Goal: Task Accomplishment & Management: Manage account settings

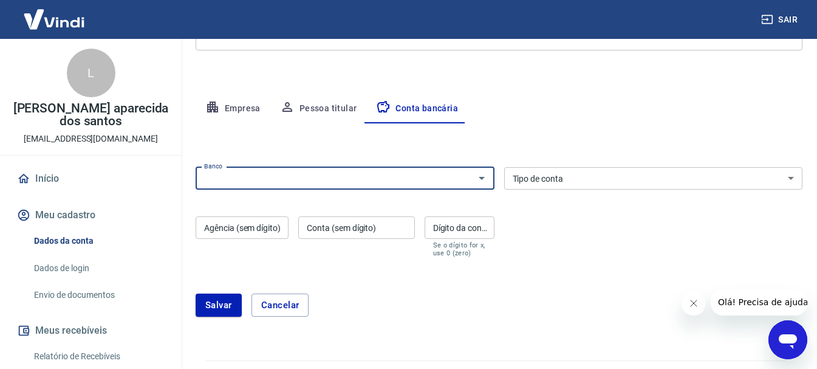
click at [402, 178] on input "Banco" at bounding box center [335, 178] width 272 height 15
type input "p"
type input "3"
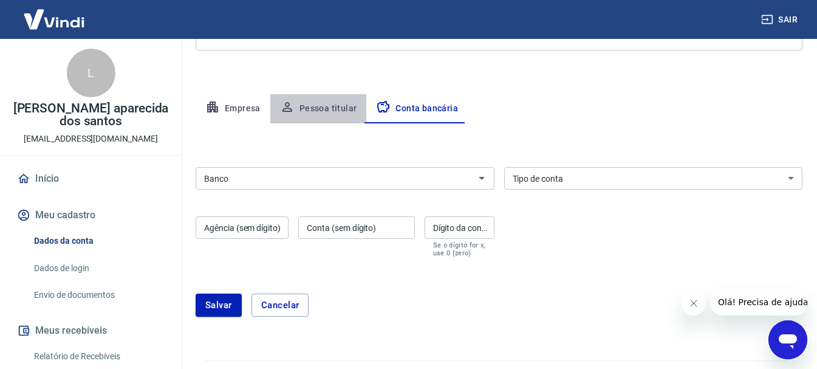
click at [302, 122] on button "Pessoa titular" at bounding box center [318, 108] width 97 height 29
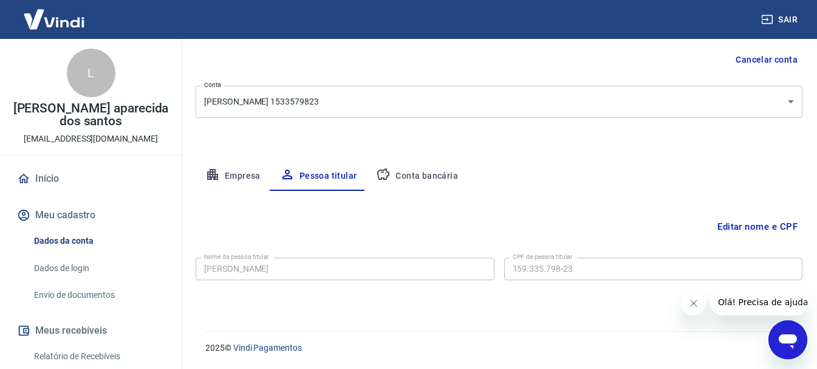
click at [44, 180] on link "Início" at bounding box center [91, 178] width 153 height 27
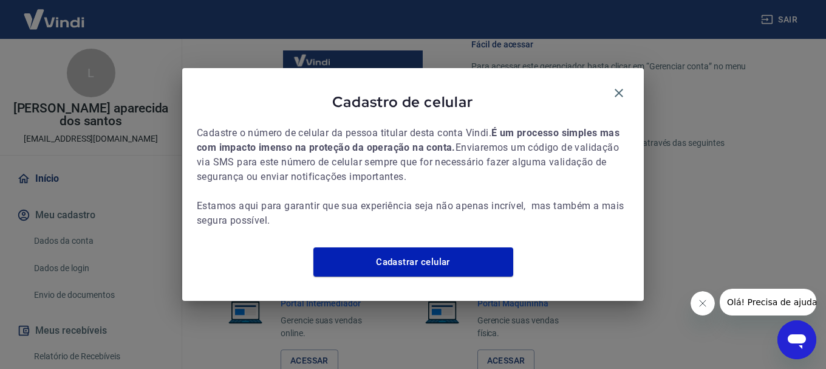
scroll to position [832, 0]
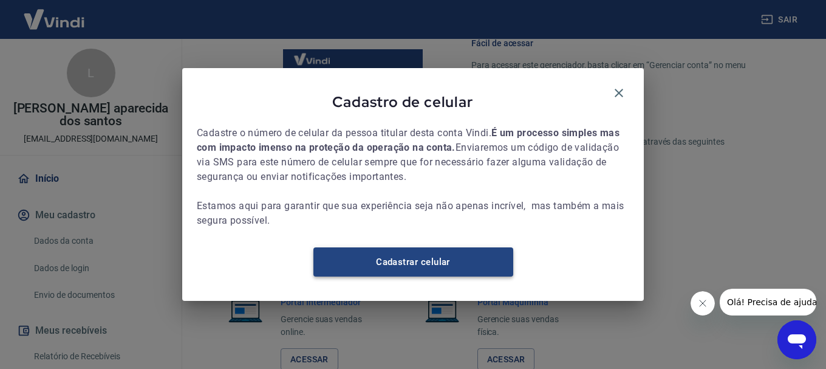
click at [416, 260] on link "Cadastrar celular" at bounding box center [414, 261] width 200 height 29
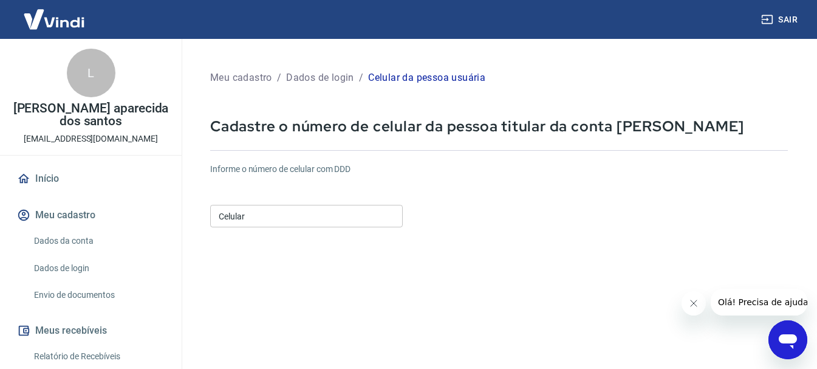
click at [261, 211] on input "Celular" at bounding box center [306, 216] width 193 height 22
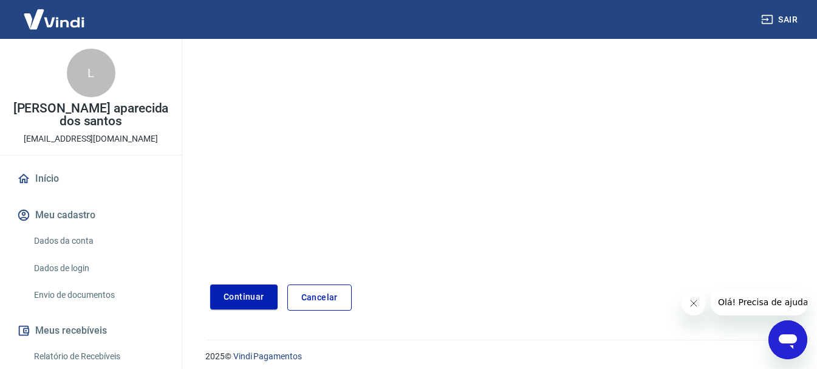
scroll to position [207, 0]
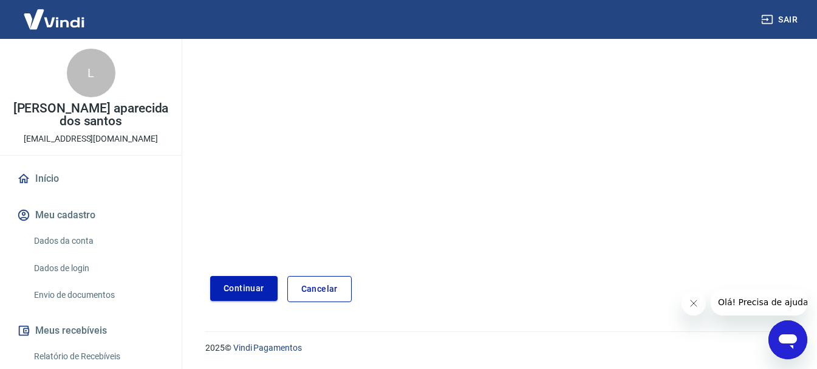
type input "[PHONE_NUMBER]"
click at [253, 282] on button "Continuar" at bounding box center [243, 288] width 67 height 25
click at [790, 331] on icon "Abrir janela de mensagens" at bounding box center [788, 340] width 22 height 22
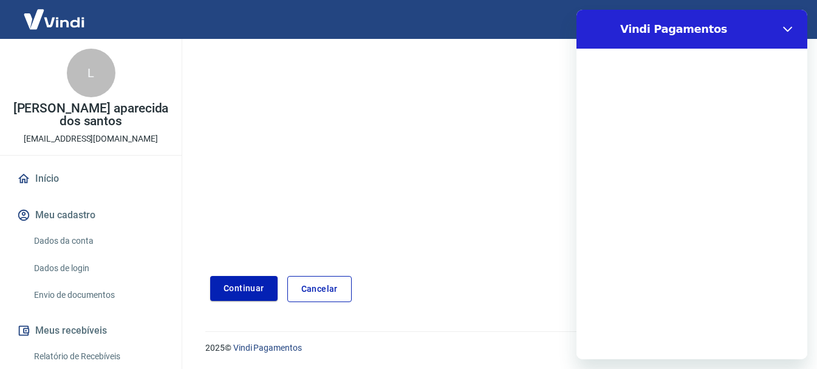
scroll to position [0, 0]
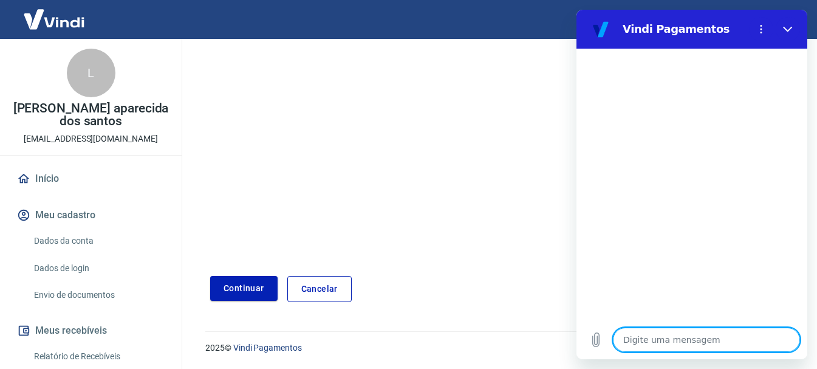
type textarea "n"
type textarea "x"
type textarea "na"
type textarea "x"
type textarea "na"
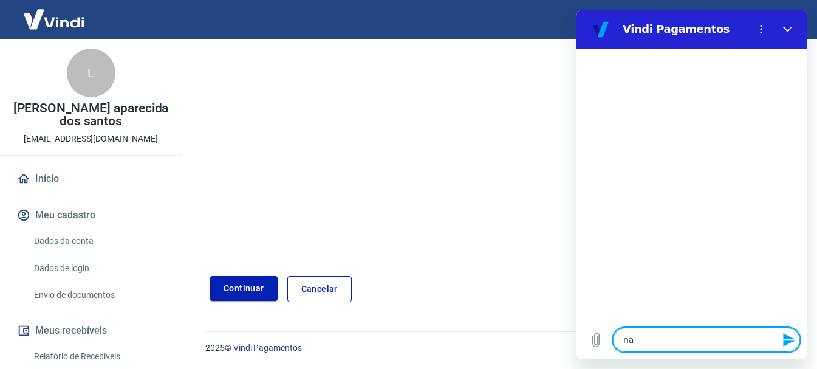
type textarea "x"
type textarea "na m"
type textarea "x"
type textarea "na mi"
type textarea "x"
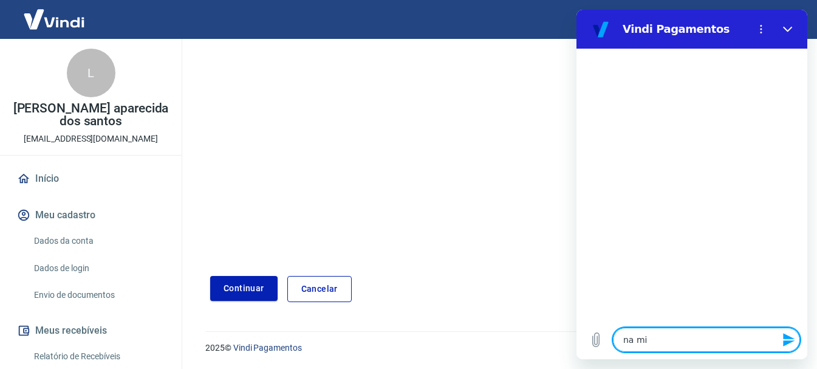
type textarea "na mih"
type textarea "x"
type textarea "na miha"
type textarea "x"
type textarea "na mih"
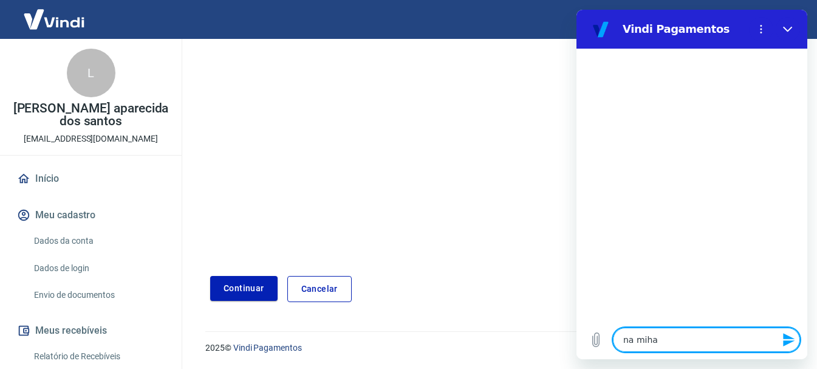
type textarea "x"
type textarea "na mi"
type textarea "x"
type textarea "na min"
type textarea "x"
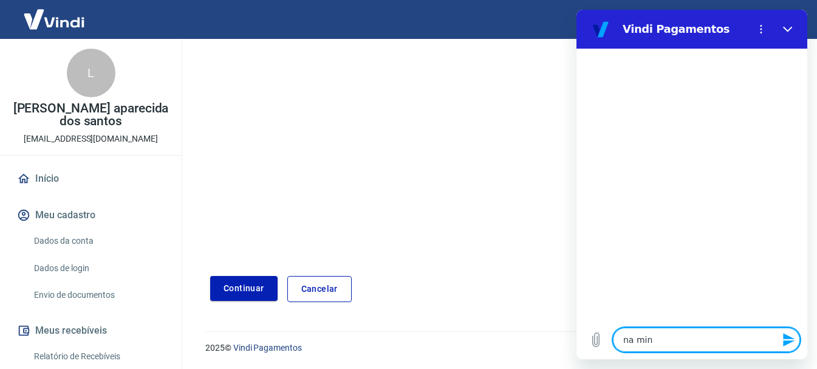
type textarea "na mina"
type textarea "x"
type textarea "na minah"
type textarea "x"
type textarea "na minah"
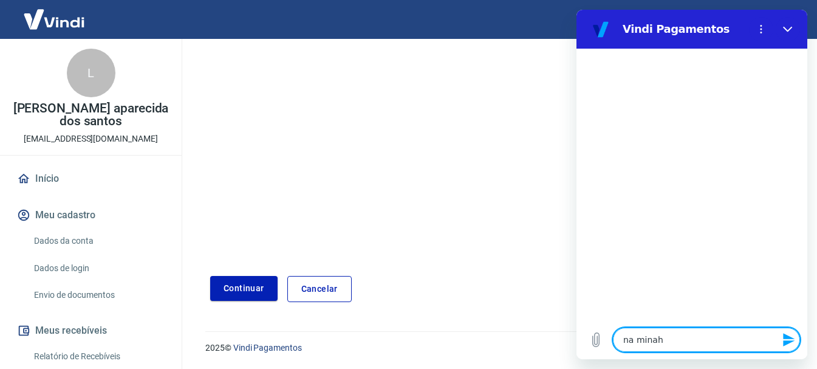
type textarea "x"
type textarea "na minah"
type textarea "x"
type textarea "na mina"
type textarea "x"
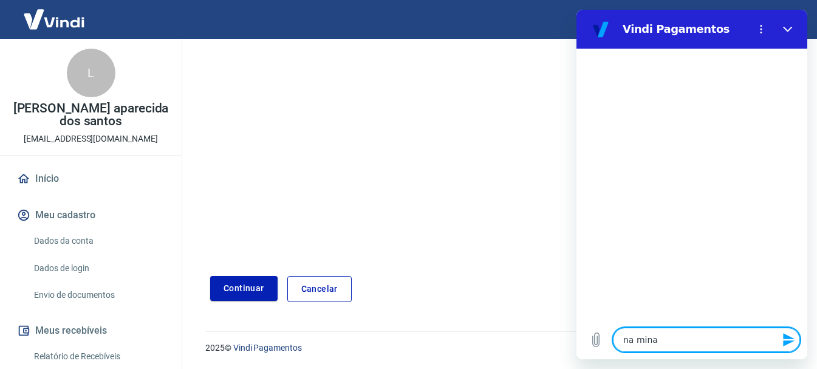
type textarea "na min"
type textarea "x"
type textarea "na minh"
type textarea "x"
type textarea "na minha"
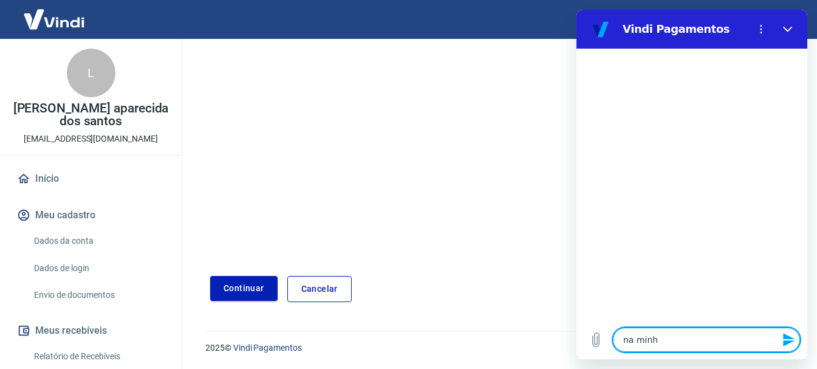
type textarea "x"
type textarea "na minha"
type textarea "x"
type textarea "na minha c"
type textarea "x"
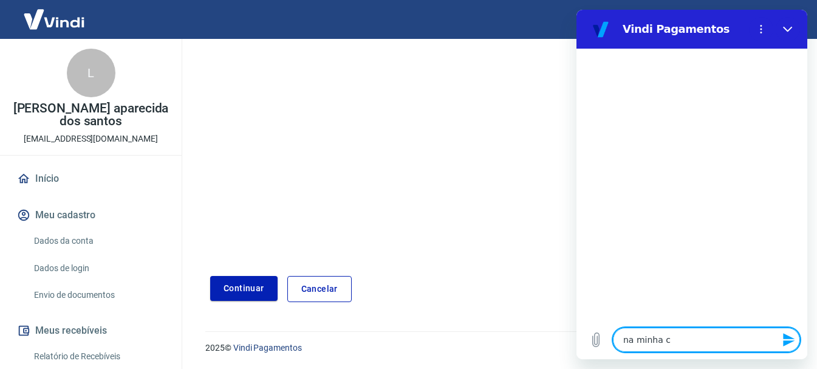
type textarea "na minha co"
type textarea "x"
type textarea "na minha con"
type textarea "x"
type textarea "na minha cont"
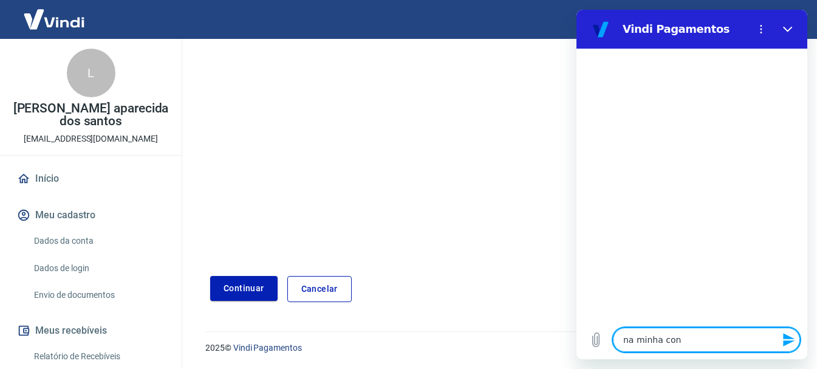
type textarea "x"
type textarea "na minha conta"
type textarea "x"
type textarea "na minha conta"
type textarea "x"
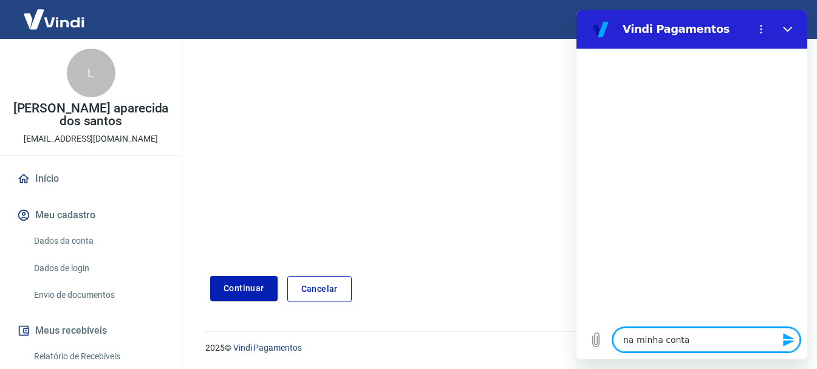
type textarea "na minha conta e"
type textarea "x"
type textarea "na minha conta es"
type textarea "x"
type textarea "na minha conta est"
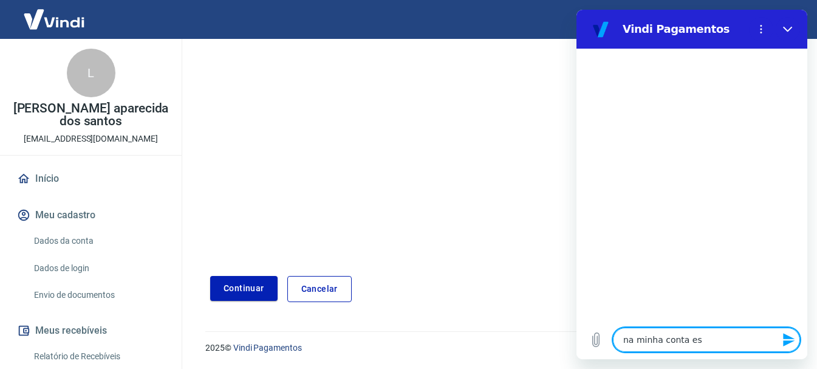
type textarea "x"
type textarea "na minha conta esta"
type textarea "x"
type textarea "na minha conta esta"
type textarea "x"
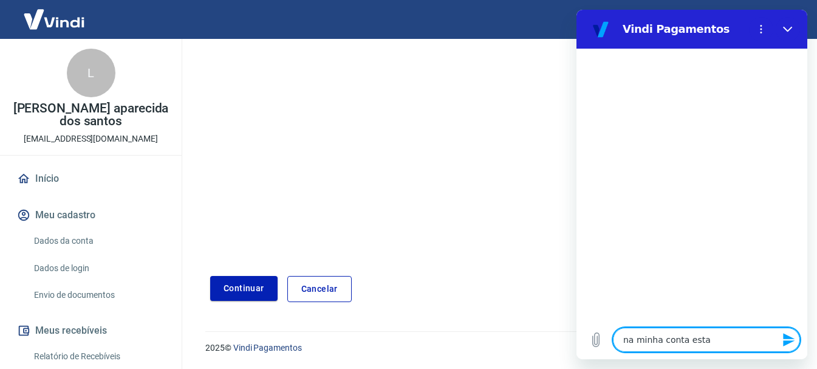
type textarea "na minha conta esta a"
type textarea "x"
type textarea "na minha conta esta ap"
type textarea "x"
type textarea "na minha conta esta apr"
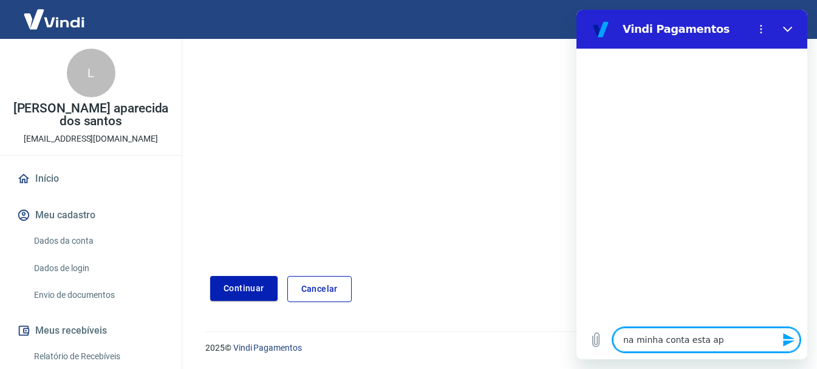
type textarea "x"
type textarea "na minha conta esta apre"
type textarea "x"
type textarea "na minha conta esta aprec"
type textarea "x"
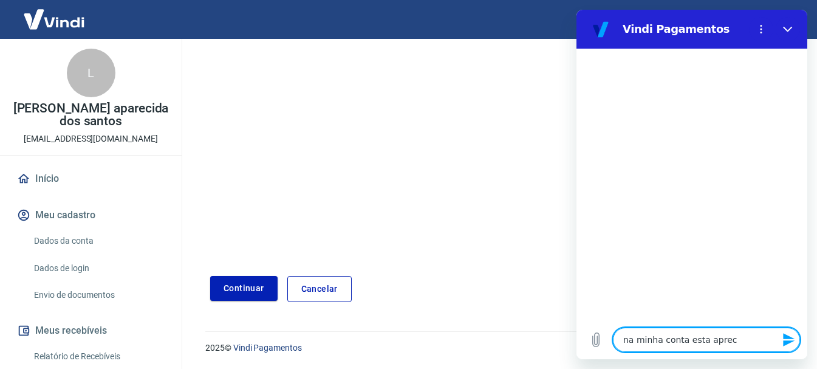
type textarea "na minha conta esta aprece"
type textarea "x"
type textarea "na minha conta esta aprec"
type textarea "x"
type textarea "na minha conta esta apre"
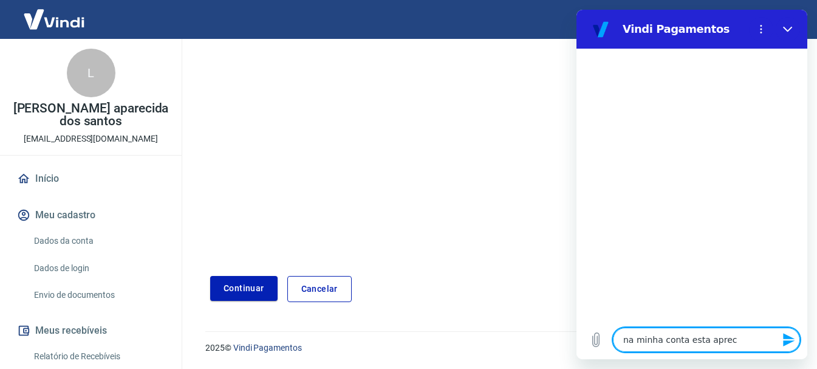
type textarea "x"
type textarea "na minha conta esta apr"
type textarea "x"
type textarea "na minha conta esta ap"
type textarea "x"
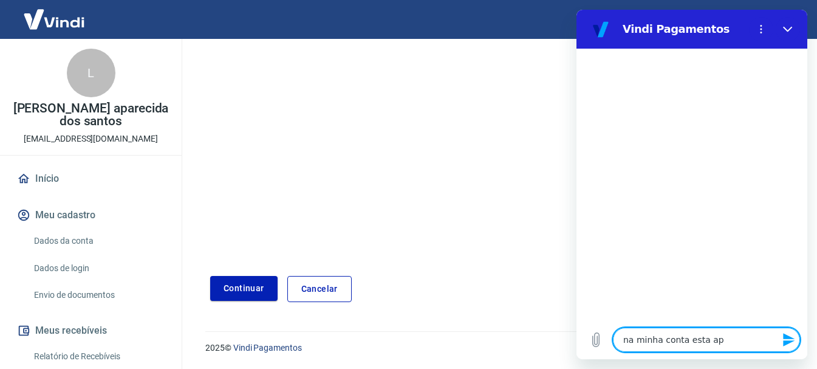
type textarea "na minha conta esta apa"
type textarea "x"
type textarea "na minha conta esta apar"
type textarea "x"
type textarea "na minha conta esta apare"
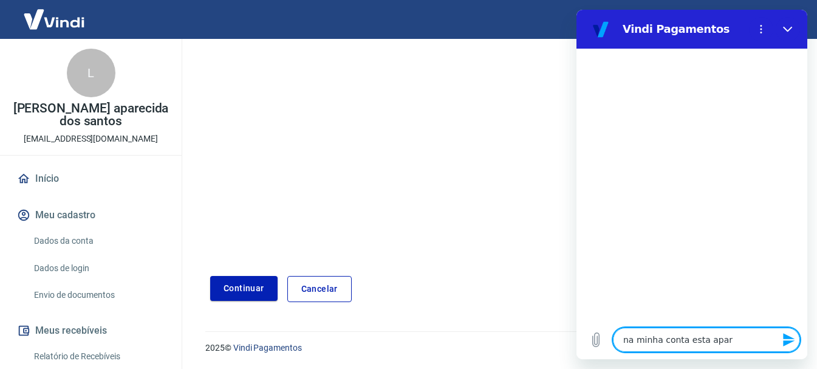
type textarea "x"
type textarea "na minha conta esta aparec"
type textarea "x"
type textarea "na minha conta esta aparece"
type textarea "x"
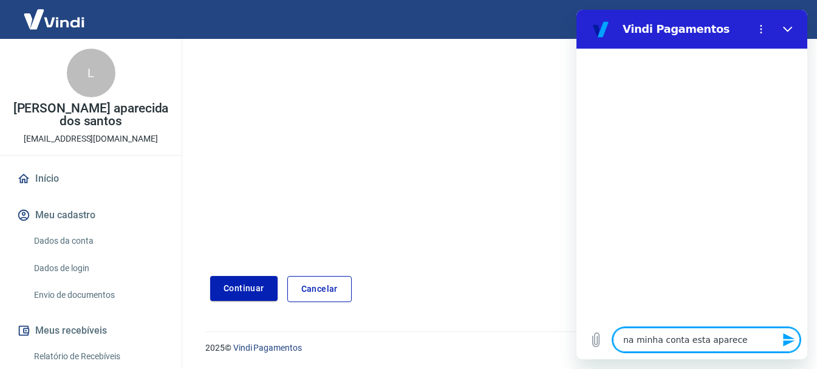
type textarea "na minha conta esta aparecen"
type textarea "x"
type textarea "na minha conta esta aparecend"
type textarea "x"
type textarea "na minha conta esta aparecendo"
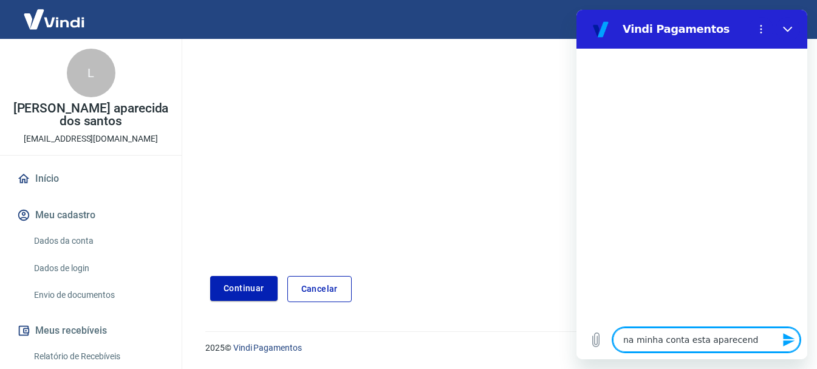
type textarea "x"
type textarea "na minha conta esta aparecendo"
type textarea "x"
type textarea "na minha conta esta aparecendo o"
type textarea "x"
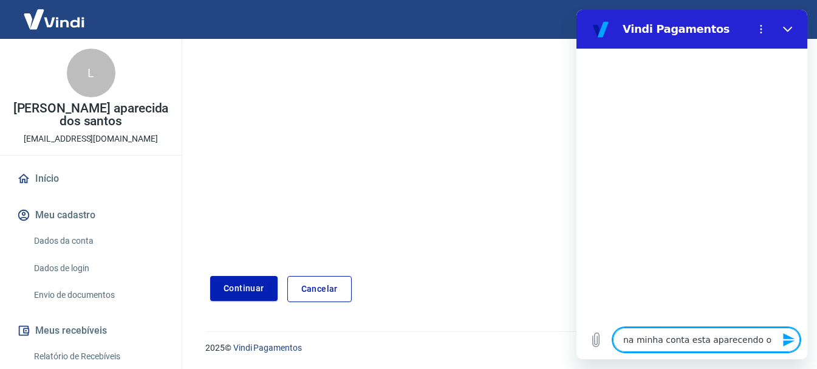
type textarea "na minha conta esta aparecendo o"
type textarea "x"
type textarea "na minha conta esta aparecendo o n"
type textarea "x"
type textarea "na minha conta esta aparecendo o no"
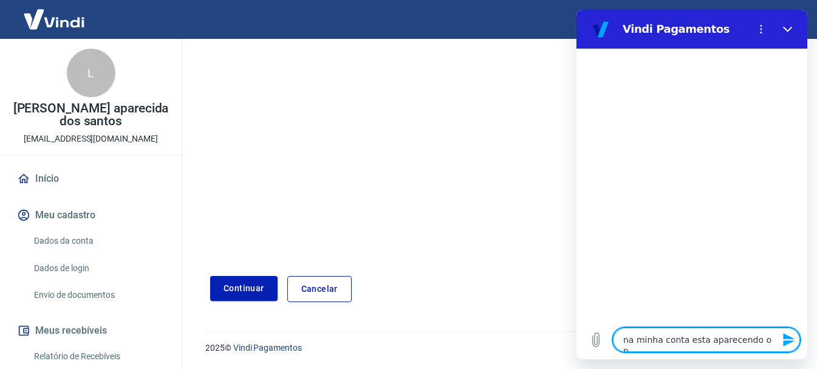
type textarea "x"
type textarea "na minha conta esta aparecendo o nom"
type textarea "x"
type textarea "na minha conta esta aparecendo o nome"
type textarea "x"
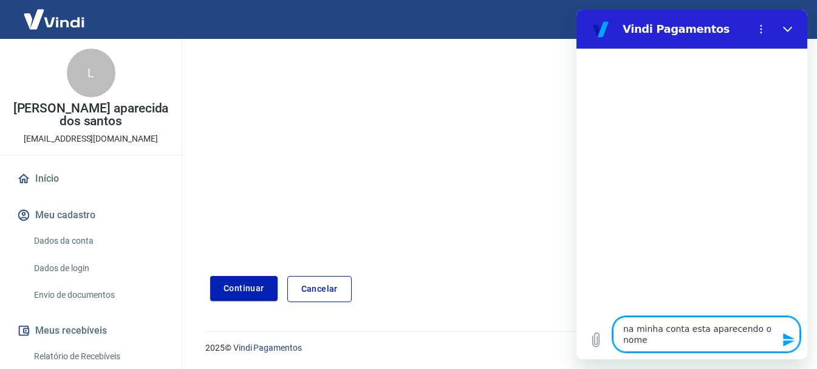
type textarea "na minha conta esta aparecendo o nome"
type textarea "x"
type textarea "na minha conta esta aparecendo o nome d"
type textarea "x"
type textarea "na minha conta esta aparecendo o nome da"
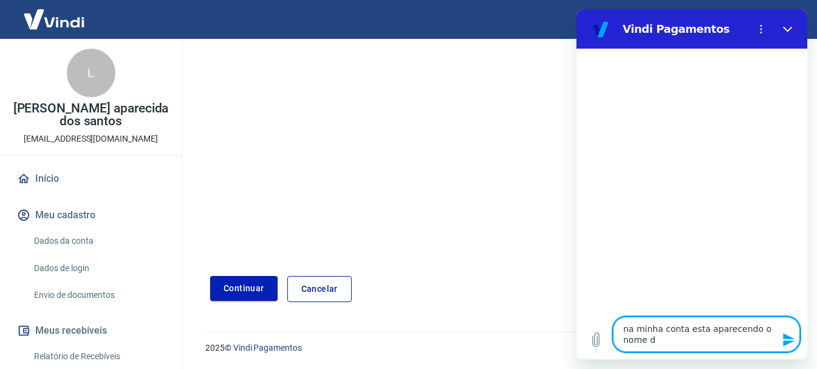
type textarea "x"
type textarea "na minha conta esta aparecendo o nome da"
type textarea "x"
type textarea "na minha conta esta aparecendo o nome da L"
type textarea "x"
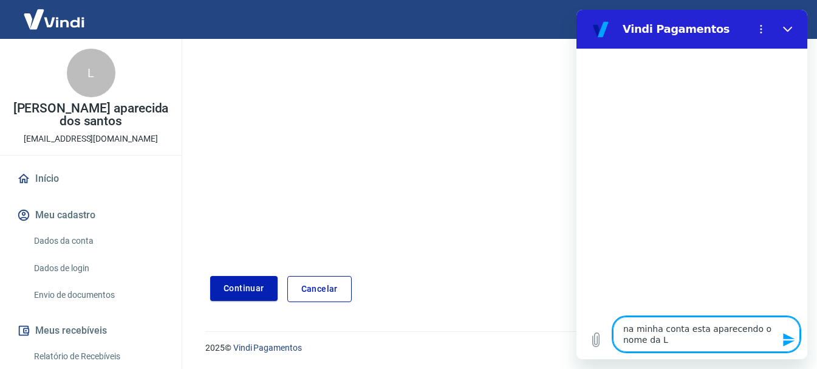
type textarea "na minha conta esta aparecendo o nome da Lu"
type textarea "x"
type textarea "na minha conta esta aparecendo o nome da Luc"
type textarea "x"
type textarea "na minha conta esta aparecendo o nome da Luci"
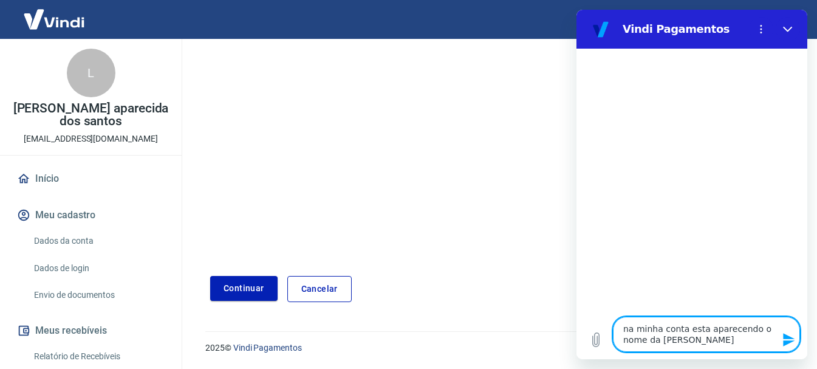
type textarea "x"
type textarea "na minha conta esta aparecendo o nome da Lucia"
type textarea "x"
type textarea "na minha conta esta aparecendo o nome da Lucian"
type textarea "x"
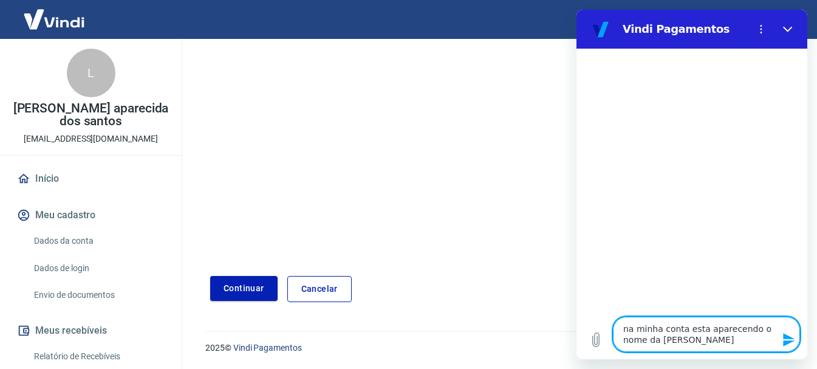
type textarea "na minha conta esta aparecendo o nome da Luciana"
type textarea "x"
type textarea "na minha conta esta aparecendo o nome da Luciana,"
type textarea "x"
type textarea "na minha conta esta aparecendo o nome da Luciana,"
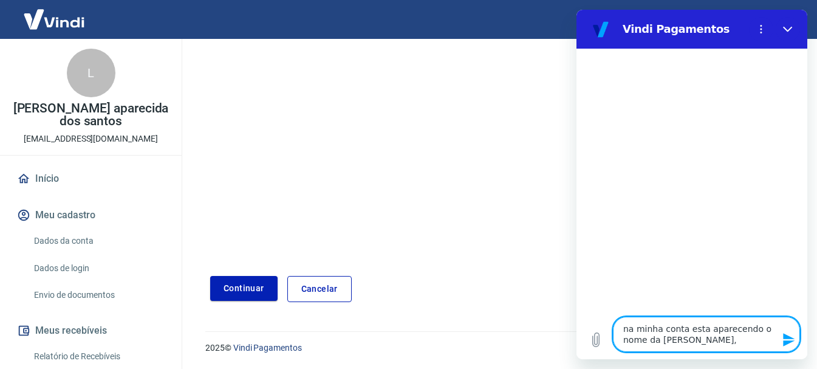
type textarea "x"
type textarea "na minha conta esta aparecendo o nome da Luciana, e"
type textarea "x"
type textarea "na minha conta esta aparecendo o nome da Luciana, e"
type textarea "x"
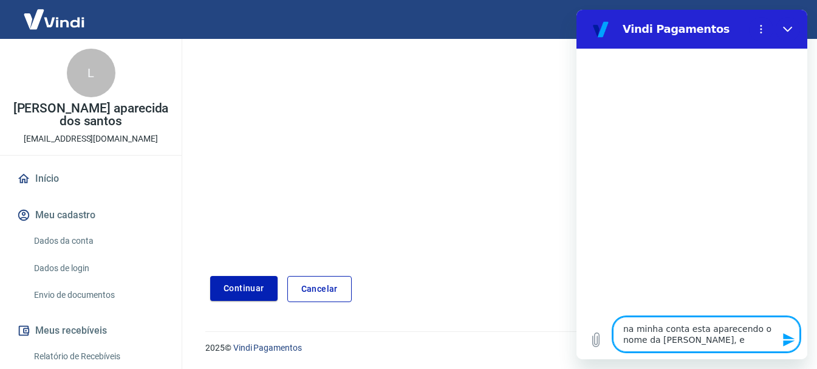
type textarea "na minha conta esta aparecendo o nome da Luciana, e n"
type textarea "x"
type textarea "na minha conta esta aparecendo o nome da Luciana, e na"
type textarea "x"
type textarea "na minha conta esta aparecendo o nome da Luciana, e nao"
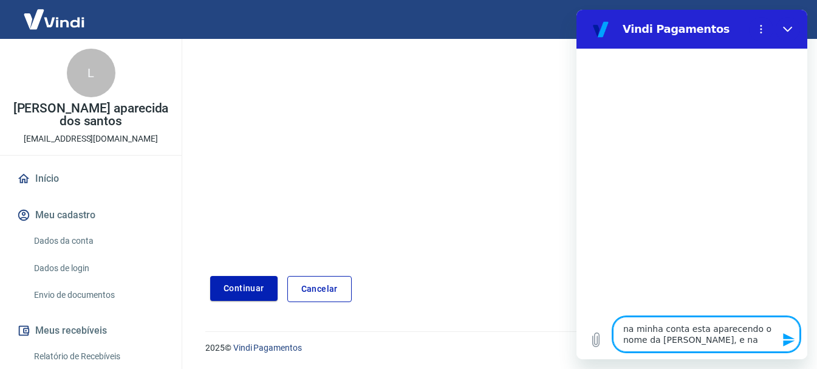
type textarea "x"
type textarea "na minha conta esta aparecendo o nome da Luciana, e nao"
type textarea "x"
type textarea "na minha conta esta aparecendo o nome da Luciana, e nao o"
type textarea "x"
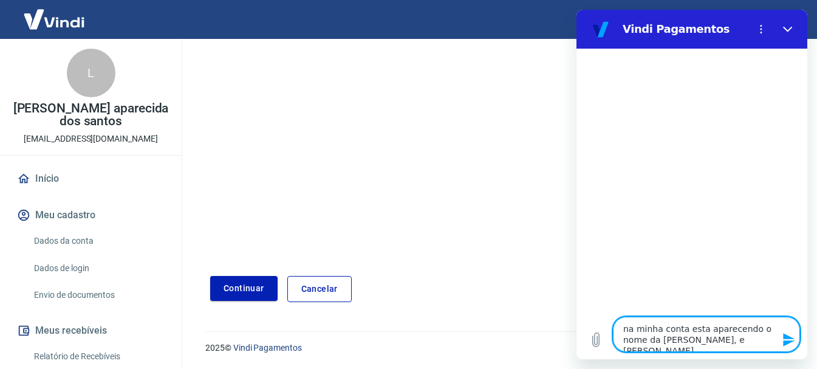
type textarea "na minha conta esta aparecendo o nome da Luciana, e nao o"
type textarea "x"
type textarea "na minha conta esta aparecendo o nome da Luciana, e nao o m"
type textarea "x"
type textarea "na minha conta esta aparecendo o nome da Luciana, e nao o me"
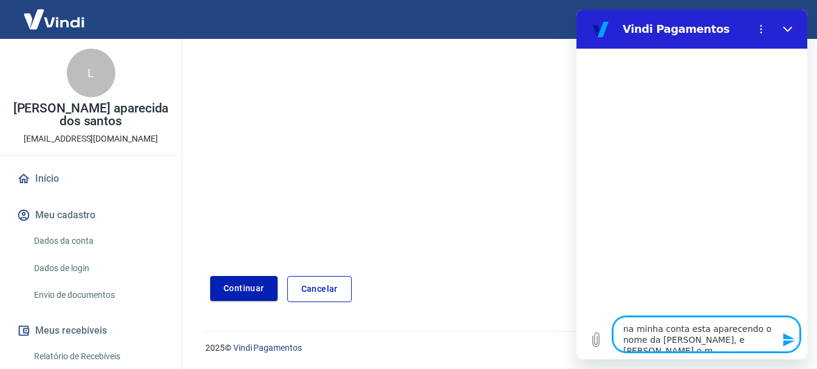
type textarea "x"
type textarea "na minha conta esta aparecendo o nome da Luciana, e nao o meu"
type textarea "x"
type textarea "na minha conta esta aparecendo o nome da Luciana, e nao o meu"
type textarea "x"
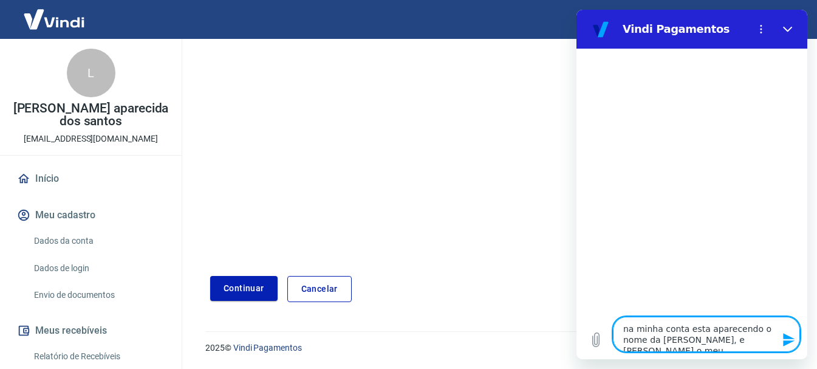
type textarea "na minha conta esta aparecendo o nome da Luciana, e nao o meu n"
type textarea "x"
type textarea "na minha conta esta aparecendo o nome da Luciana, e nao o meu no"
type textarea "x"
type textarea "na minha conta esta aparecendo o nome da Luciana, e nao o meu nom"
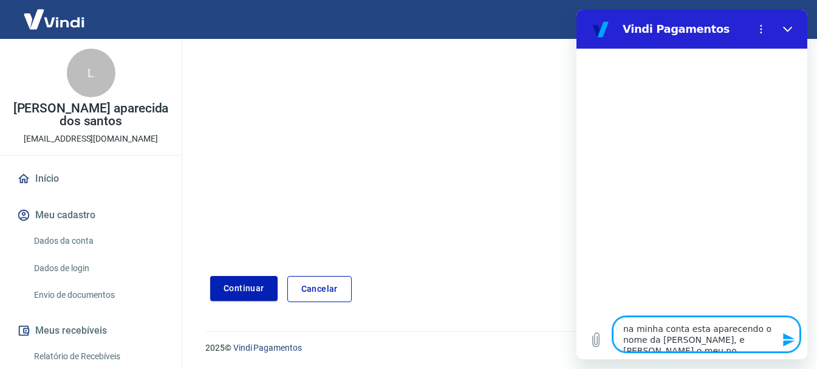
type textarea "x"
type textarea "na minha conta esta aparecendo o nome da Luciana, e nao o meu nome"
type textarea "x"
type textarea "na minha conta esta aparecendo o nome da Luciana, e nao o meu nome."
type textarea "x"
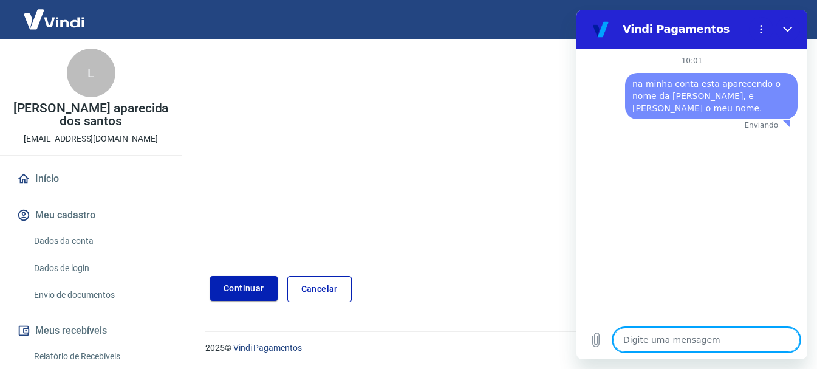
type textarea "x"
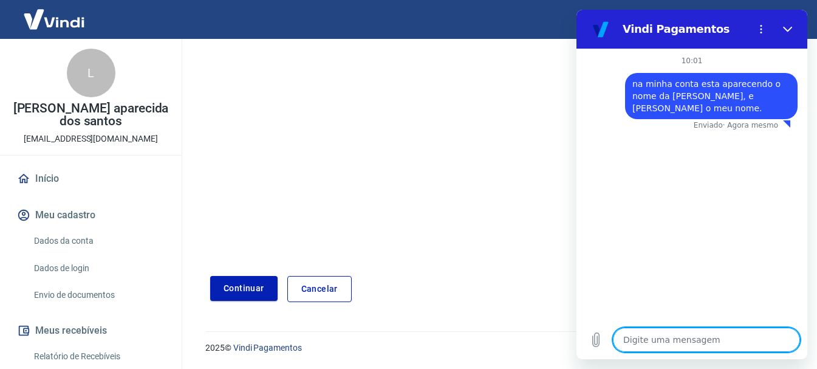
type textarea "p"
type textarea "x"
type textarea "pr"
type textarea "x"
type textarea "pre"
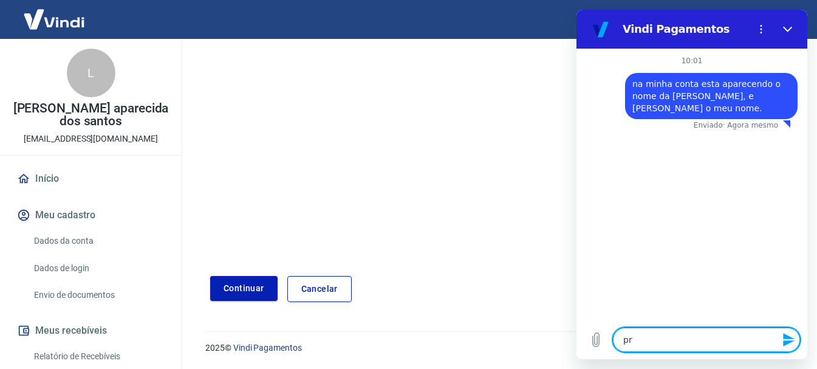
type textarea "x"
type textarea "prec"
type textarea "x"
type textarea "preci"
type textarea "x"
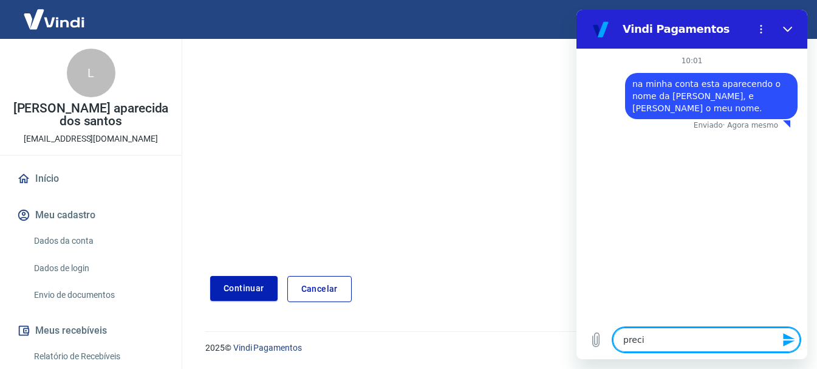
type textarea "precis"
type textarea "x"
type textarea "preciso"
type textarea "x"
type textarea "preciso"
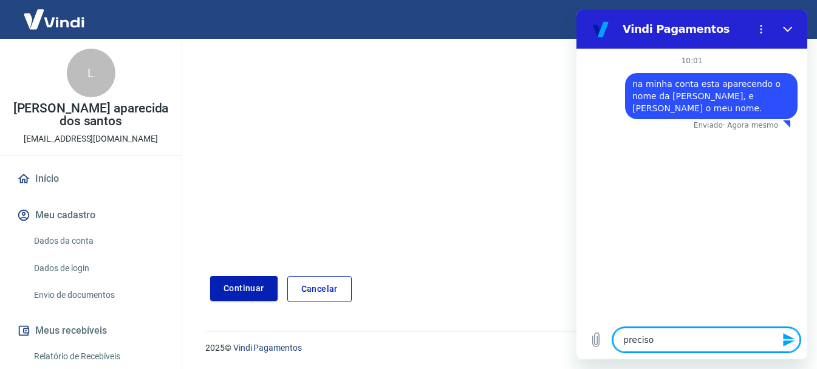
type textarea "x"
type textarea "preciso q"
type textarea "x"
type textarea "preciso q"
type textarea "x"
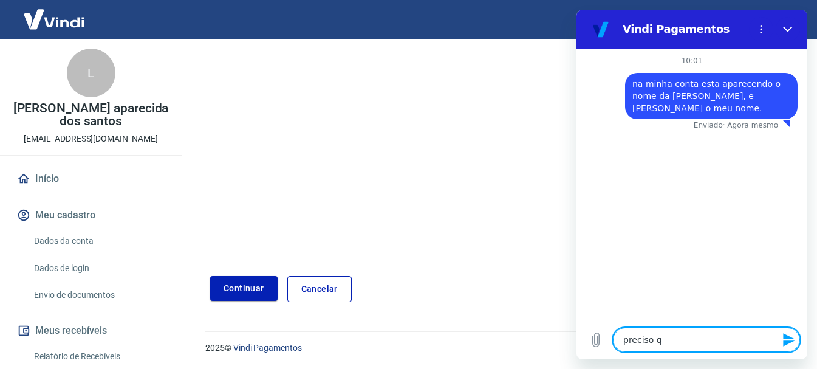
type textarea "preciso q s"
type textarea "x"
type textarea "preciso q se"
type textarea "x"
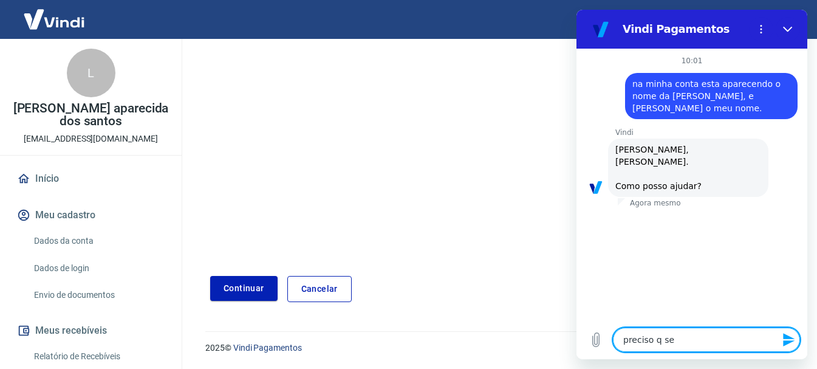
type textarea "preciso q sej"
type textarea "x"
type textarea "preciso q seja"
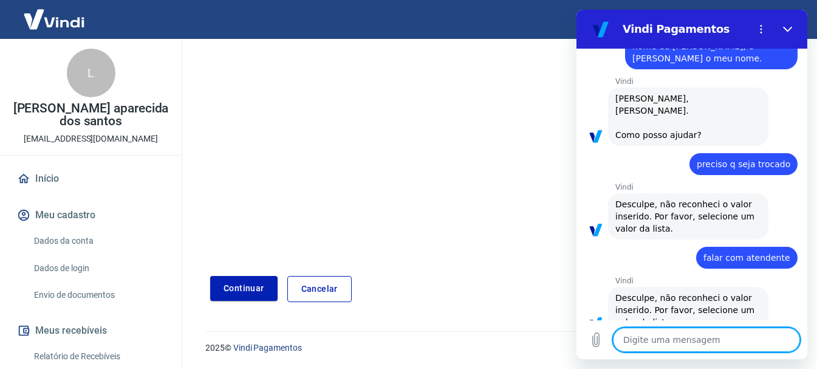
scroll to position [52, 0]
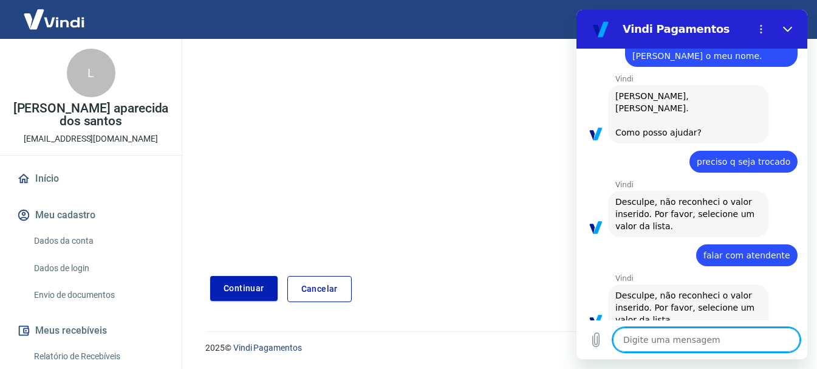
click at [650, 341] on textarea at bounding box center [706, 340] width 187 height 24
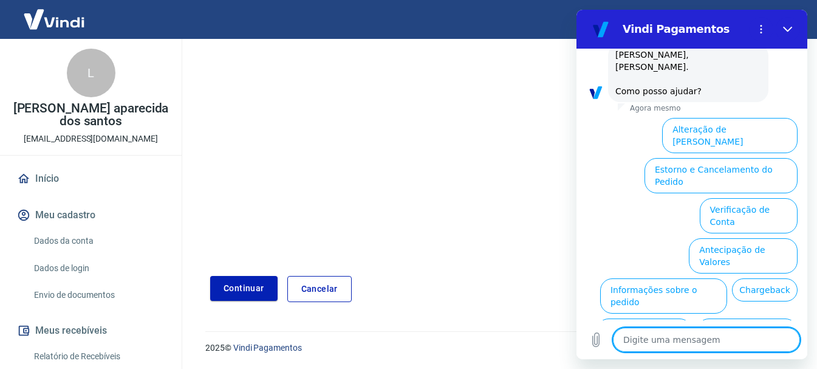
scroll to position [414, 0]
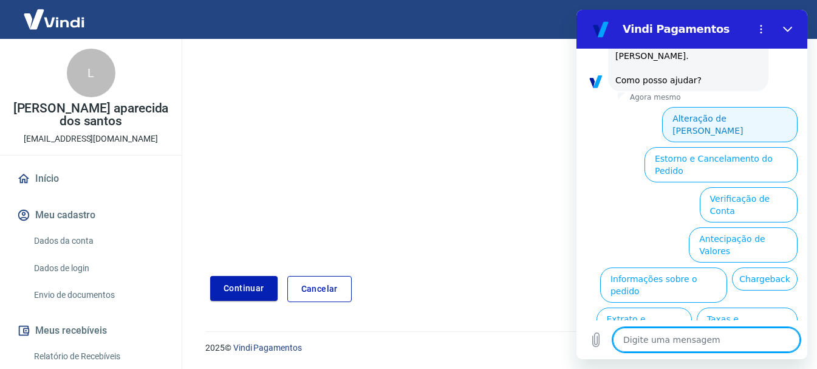
click at [728, 107] on button "Alteração de Dados Cadastrais" at bounding box center [730, 124] width 136 height 35
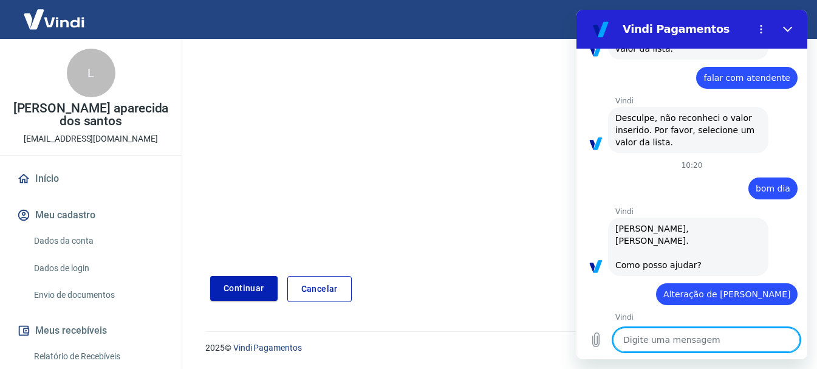
scroll to position [372, 0]
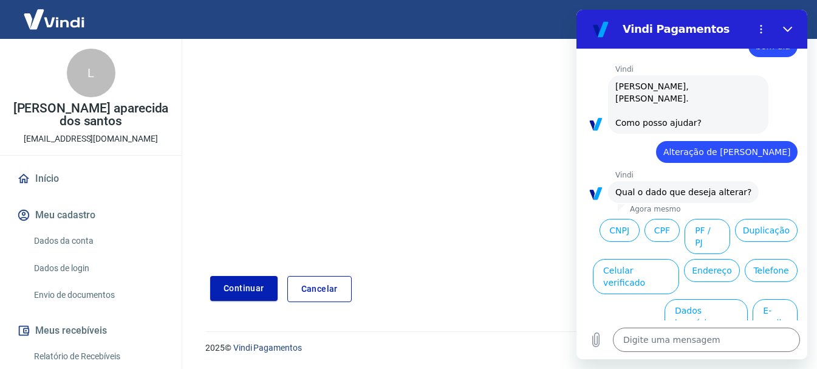
click at [745, 339] on button "Nome Fantasia" at bounding box center [759, 356] width 77 height 35
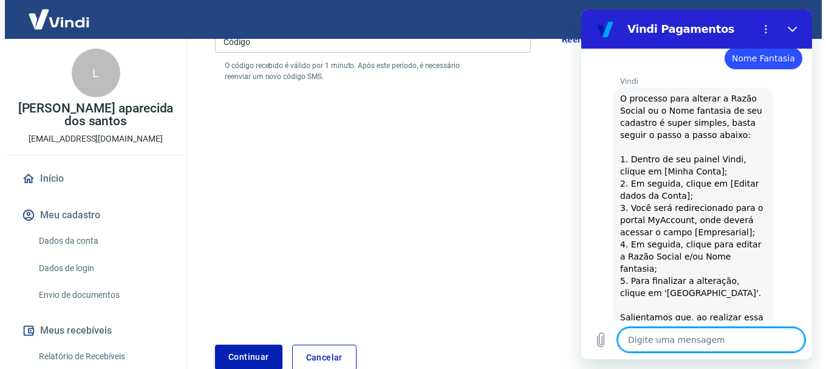
scroll to position [70, 0]
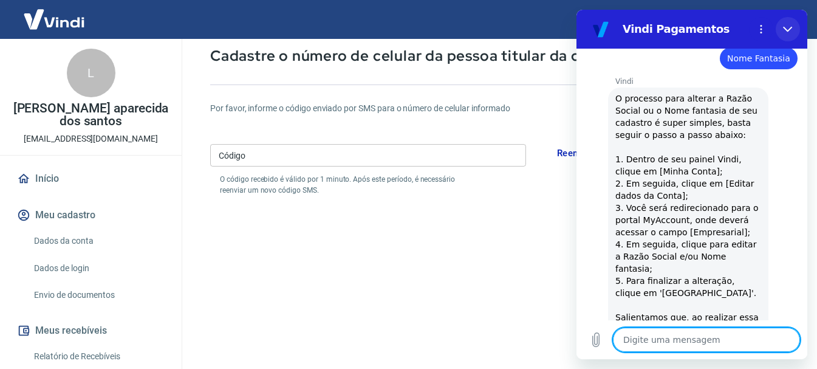
click at [789, 26] on icon "Fechar" at bounding box center [788, 29] width 10 height 10
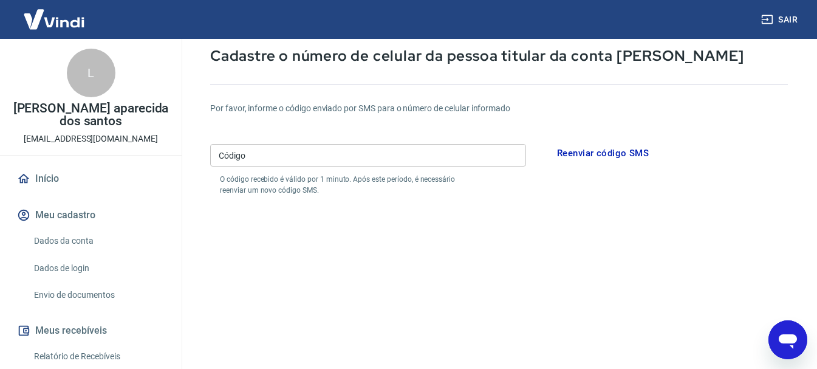
click at [55, 24] on img at bounding box center [54, 19] width 79 height 37
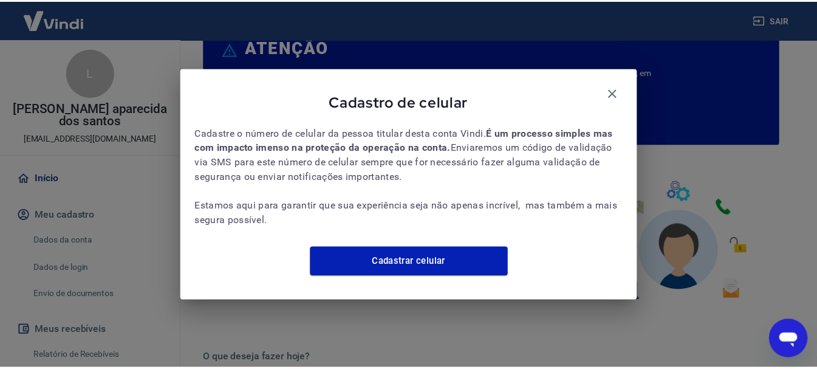
scroll to position [231, 0]
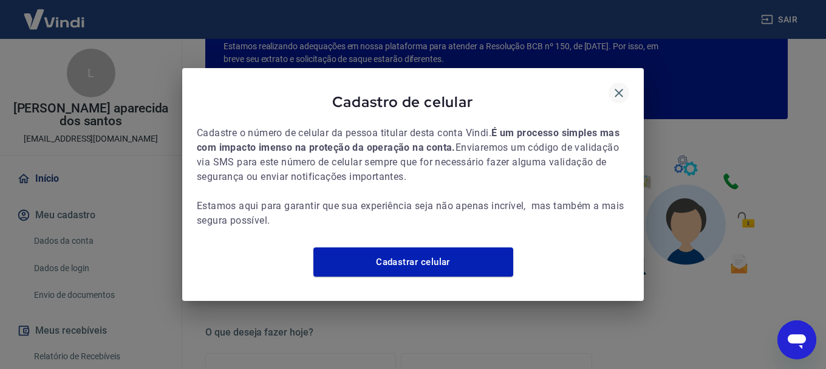
click at [622, 86] on icon "button" at bounding box center [619, 93] width 15 height 15
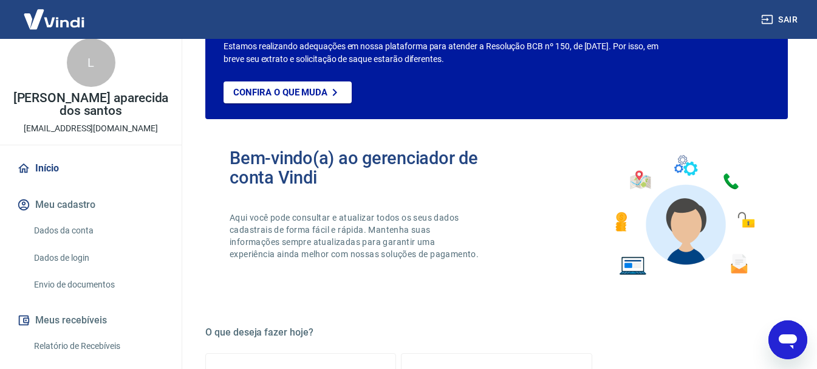
scroll to position [0, 0]
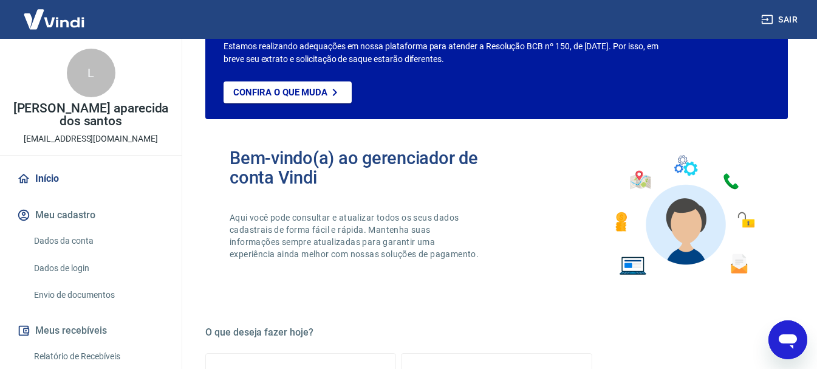
click at [42, 181] on link "Início" at bounding box center [91, 178] width 153 height 27
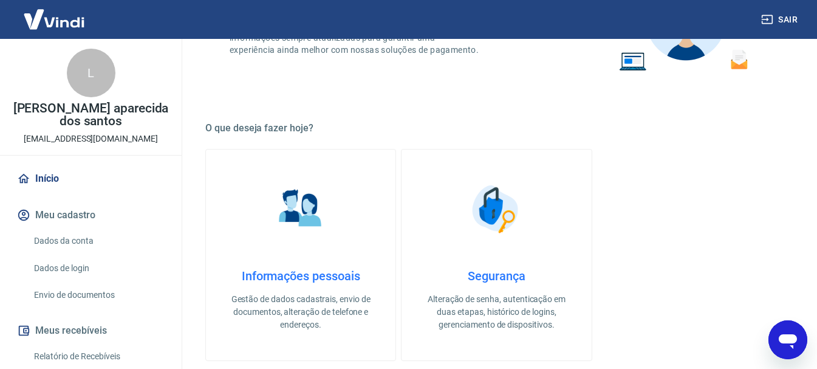
scroll to position [547, 0]
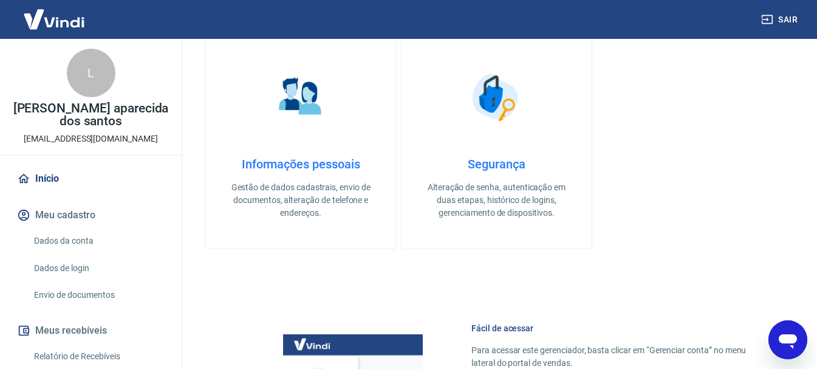
click at [306, 91] on img at bounding box center [300, 97] width 61 height 61
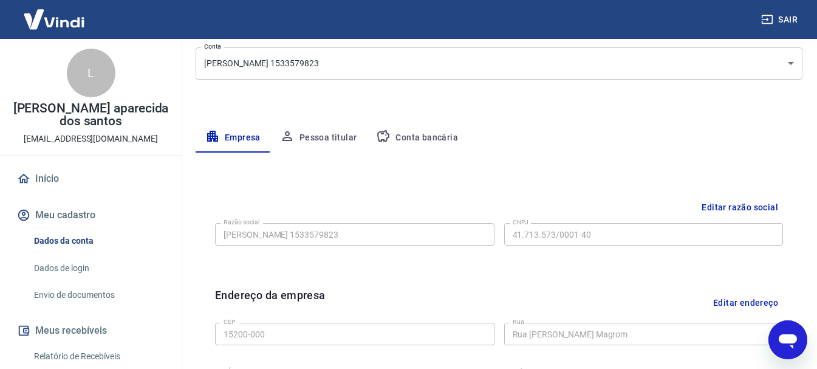
scroll to position [182, 0]
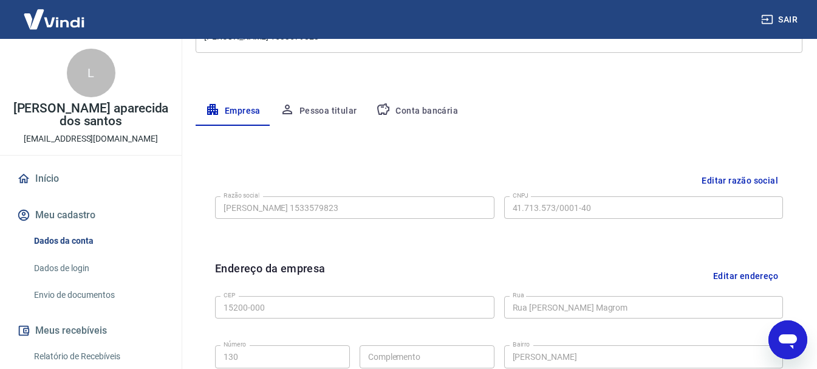
click at [308, 109] on button "Pessoa titular" at bounding box center [318, 111] width 97 height 29
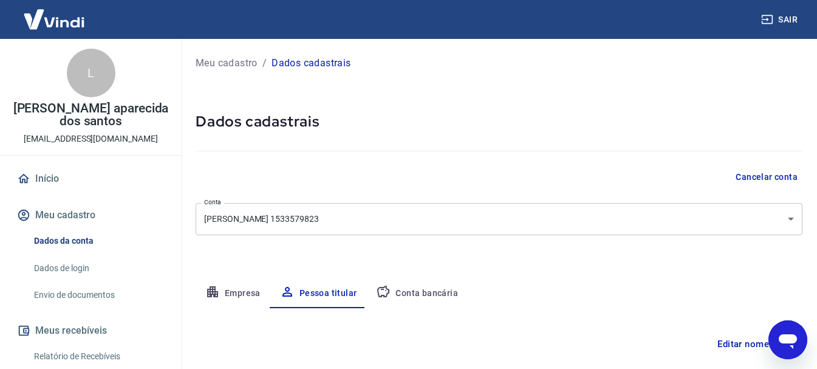
scroll to position [117, 0]
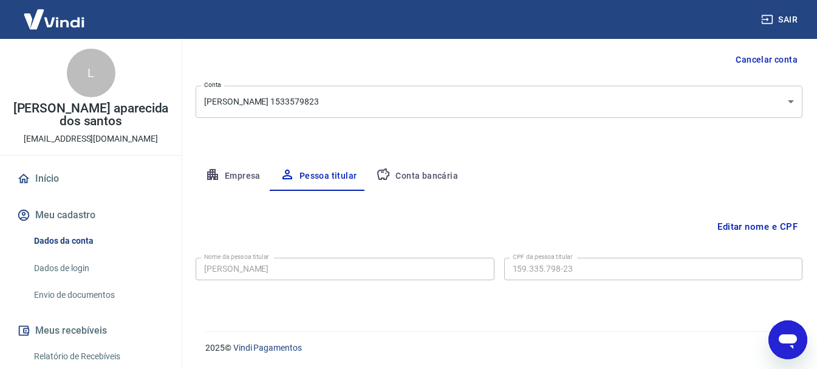
click at [408, 174] on button "Conta bancária" at bounding box center [416, 176] width 101 height 29
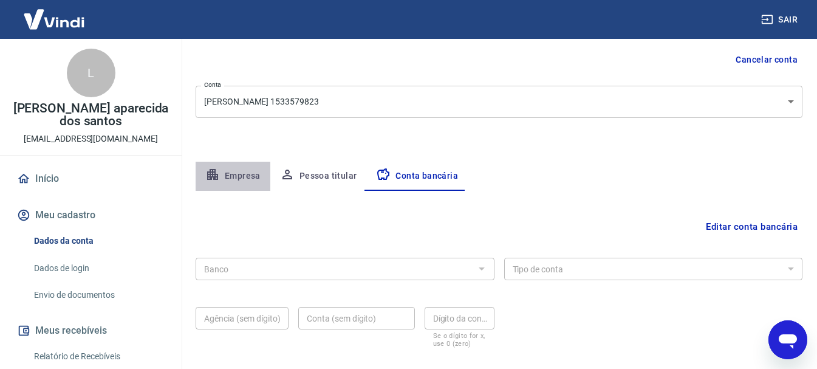
click at [241, 173] on button "Empresa" at bounding box center [233, 176] width 75 height 29
